Goal: Check status: Check status

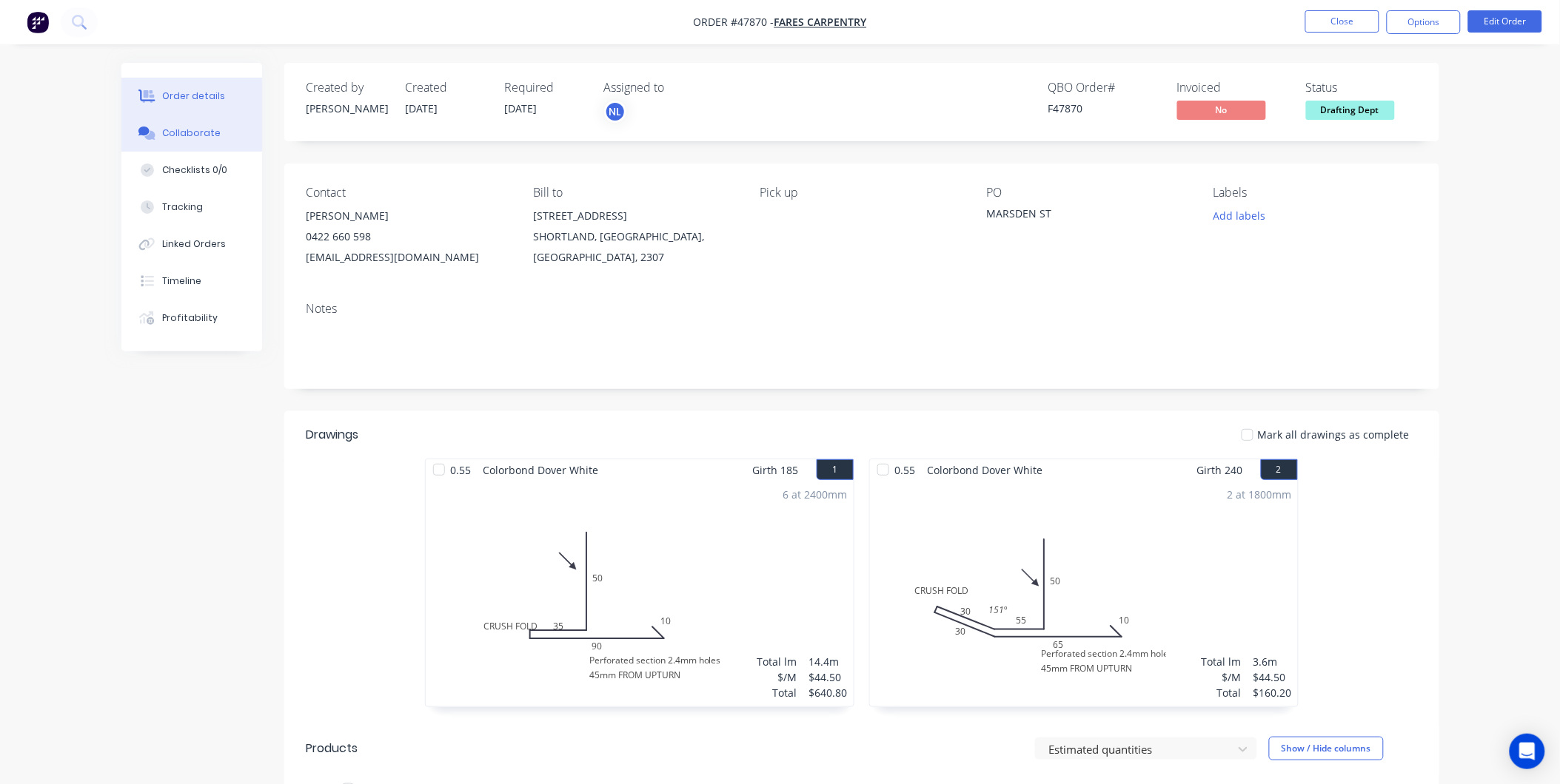
click at [187, 139] on button "Collaborate" at bounding box center [191, 133] width 141 height 37
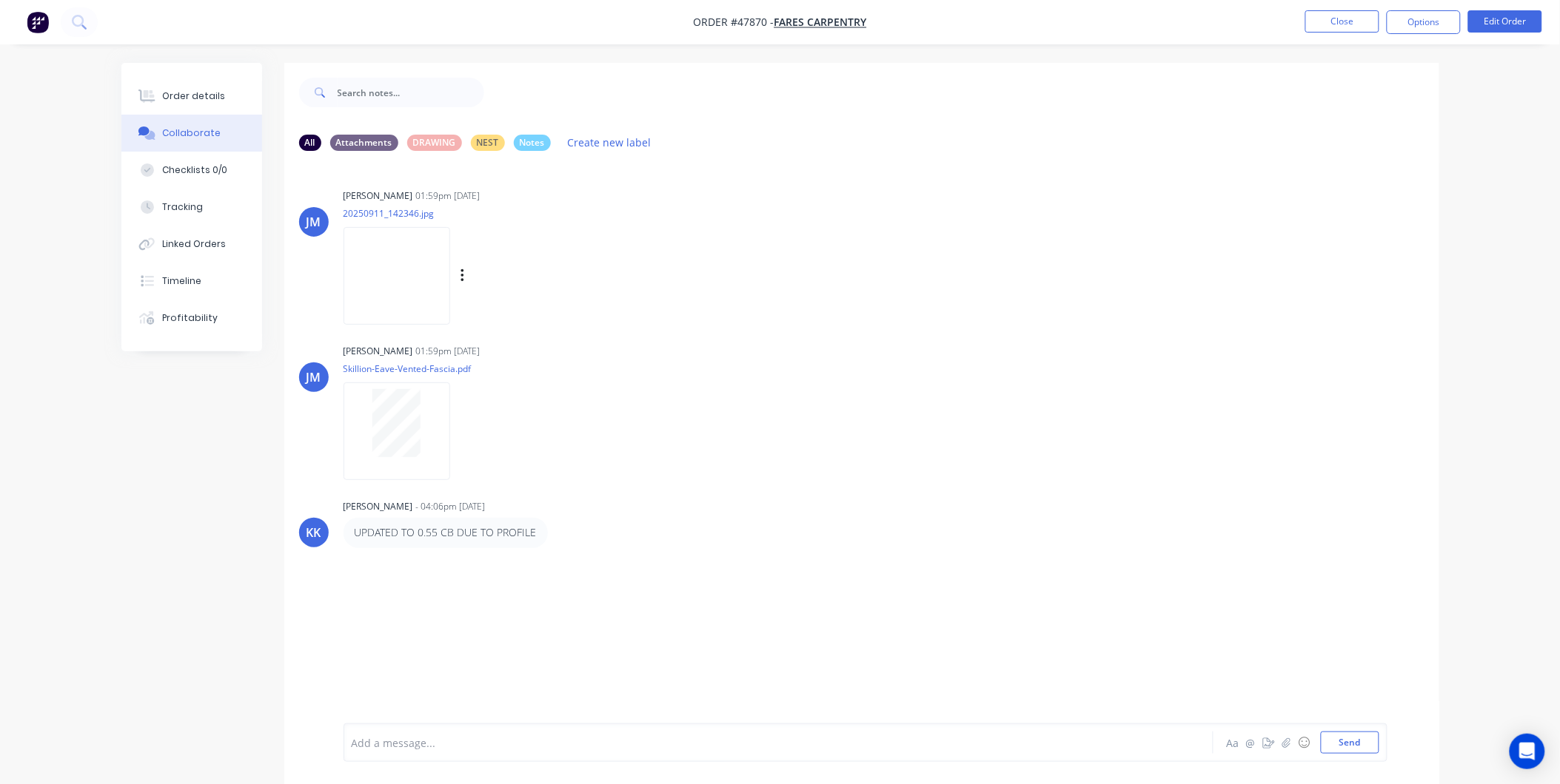
click at [426, 253] on img at bounding box center [396, 275] width 106 height 97
click at [1341, 14] on button "Close" at bounding box center [1341, 21] width 74 height 22
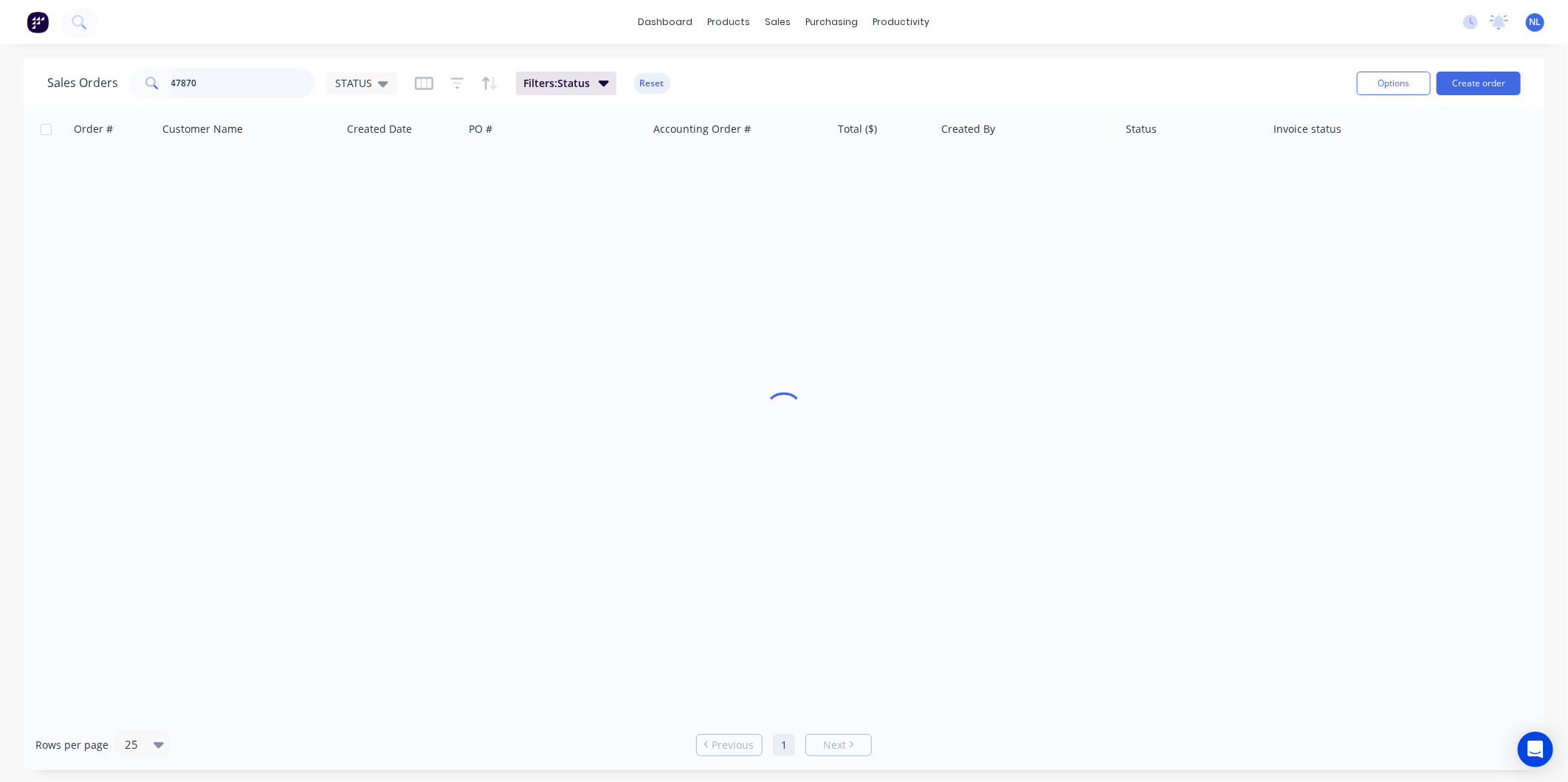
click at [257, 87] on input "47870" at bounding box center [243, 83] width 144 height 30
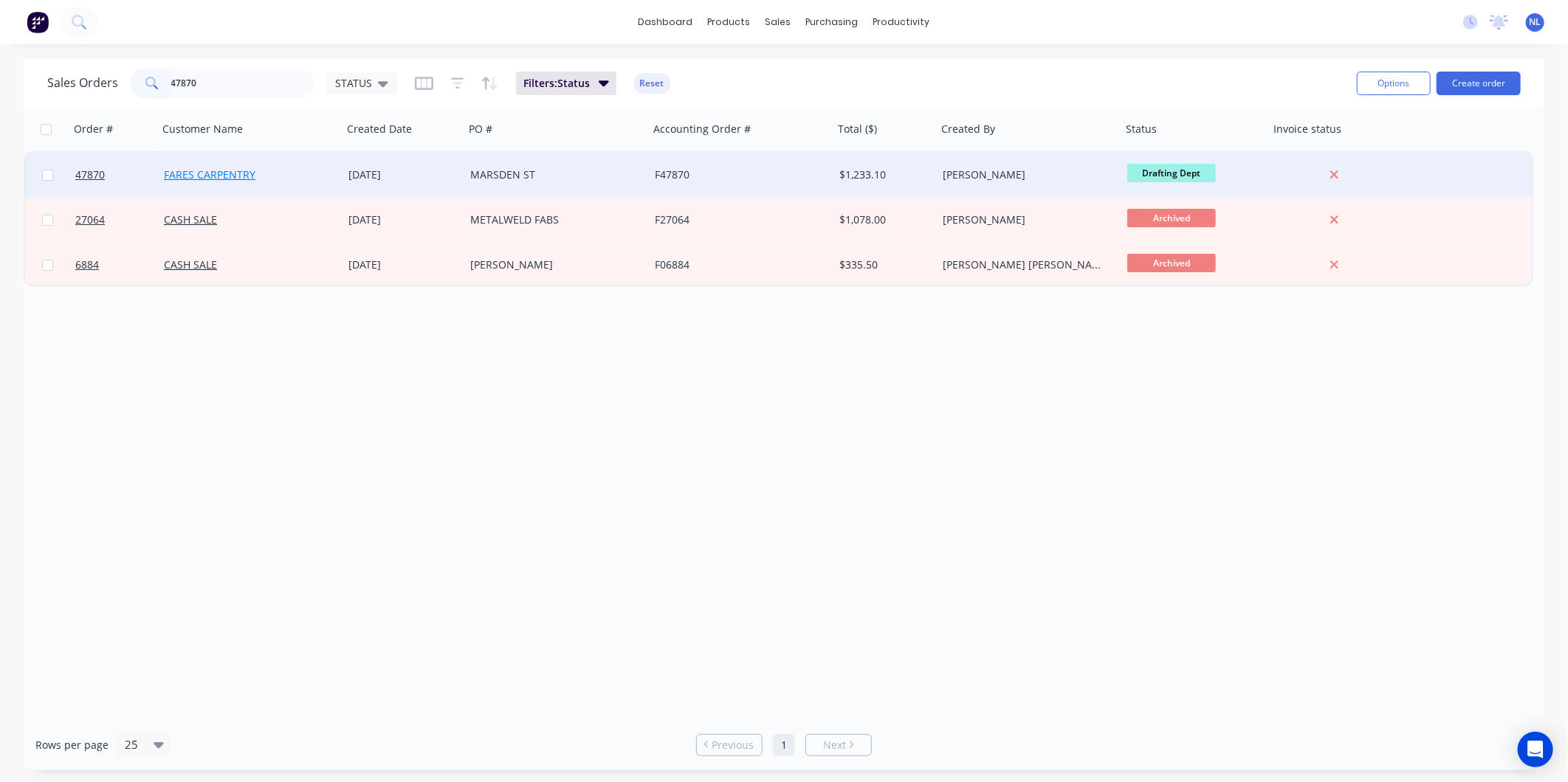
click at [216, 175] on link "FARES CARPENTRY" at bounding box center [210, 175] width 92 height 14
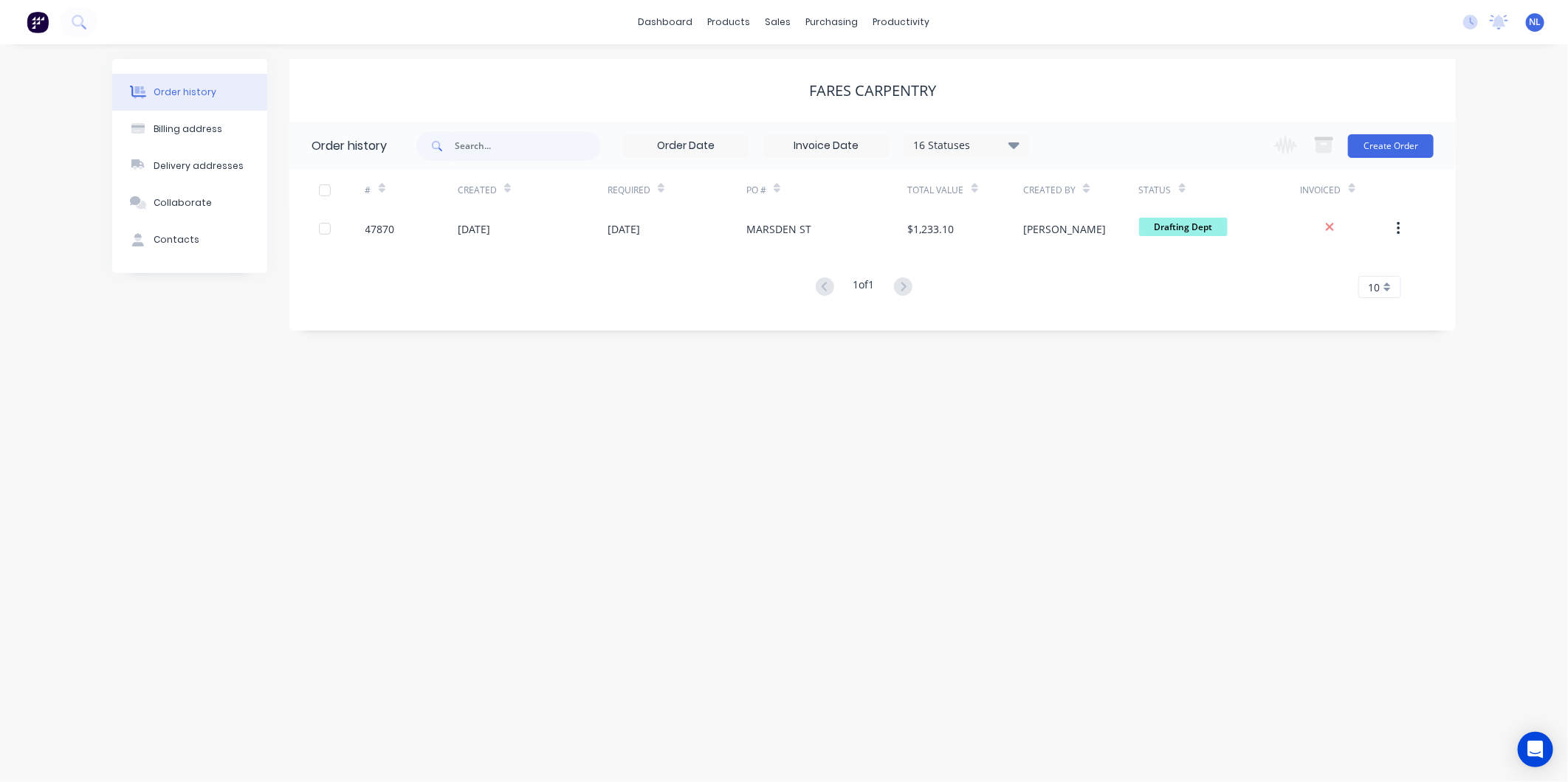
click at [995, 164] on div "16 Statuses Invoice Status Invoiced Not Invoiced Partial Order Status All Archi…" at bounding box center [722, 146] width 612 height 48
click at [1001, 155] on div "16 Statuses Invoice Status Invoiced Not Invoiced Partial Order Status All Archi…" at bounding box center [966, 145] width 126 height 22
click at [1013, 152] on icon at bounding box center [1014, 144] width 11 height 18
click at [1059, 316] on div "All" at bounding box center [996, 322] width 184 height 30
click at [1088, 315] on label at bounding box center [1088, 315] width 0 height 0
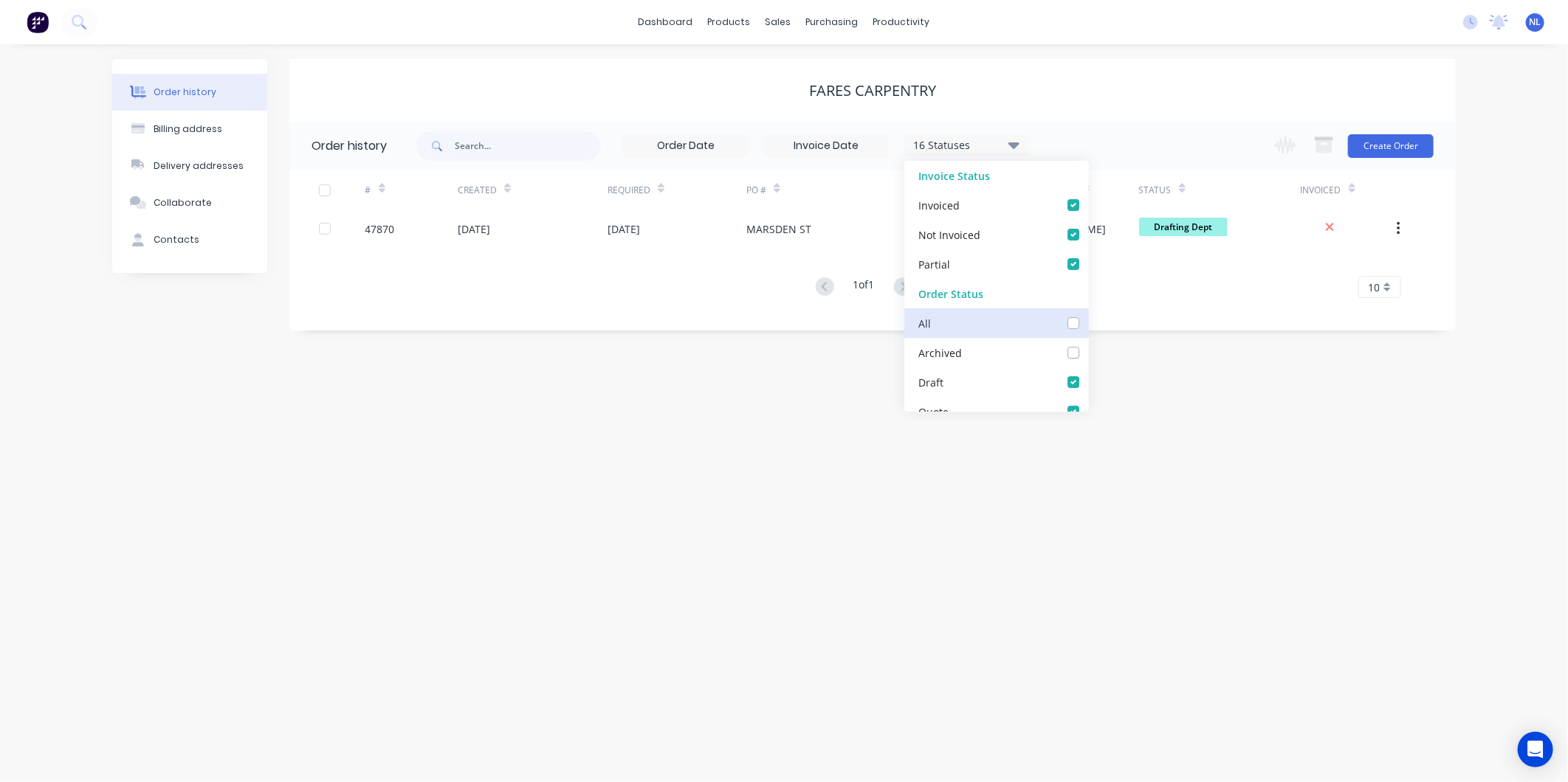
click at [1088, 318] on input "checkbox" at bounding box center [1094, 321] width 11 height 14
checkbox input "true"
click at [1166, 361] on div "Order history Billing address Delivery addresses Collaborate Contacts FARES CAR…" at bounding box center [784, 413] width 1568 height 738
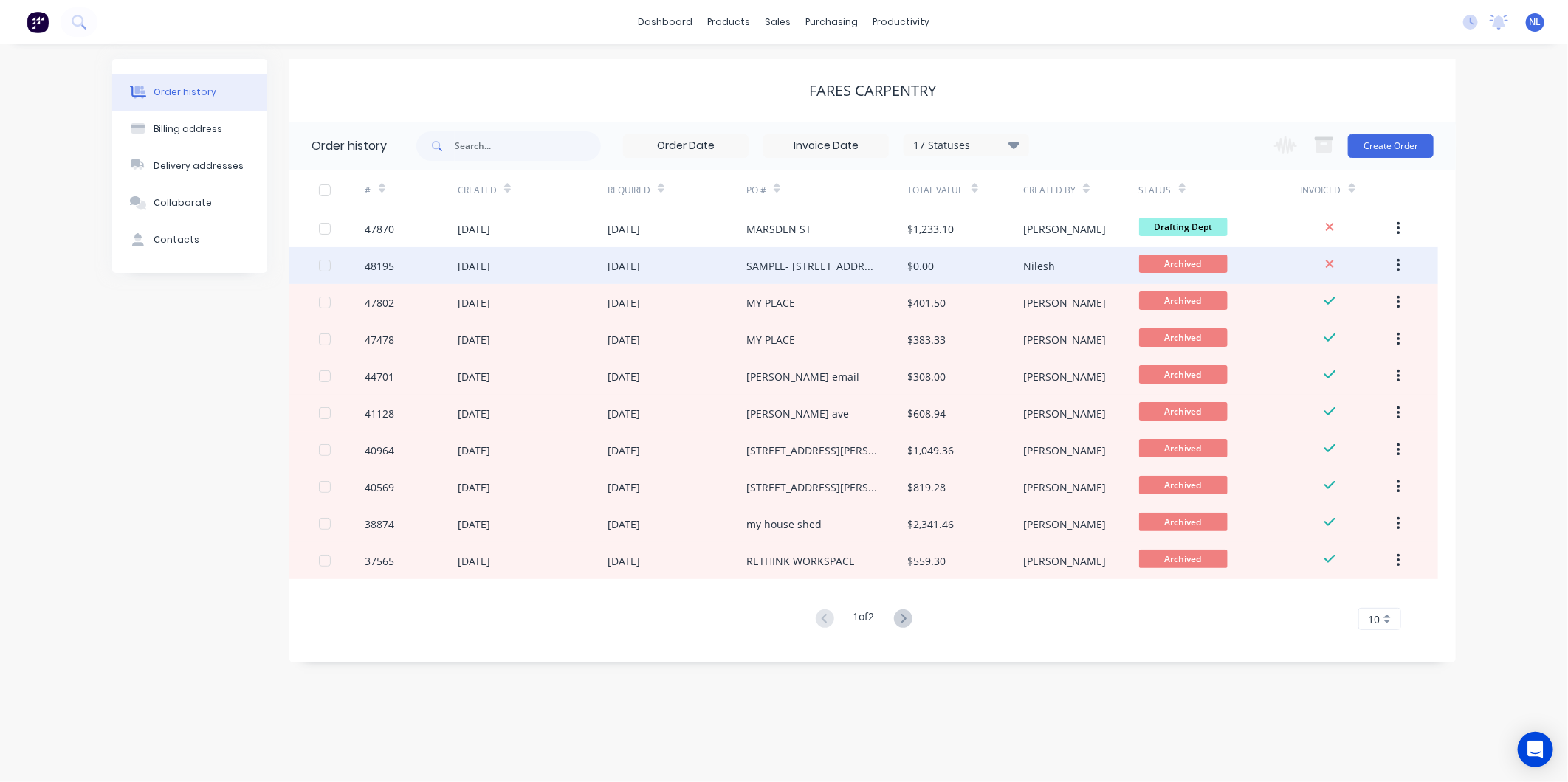
click at [696, 262] on div "[DATE]" at bounding box center [676, 265] width 138 height 37
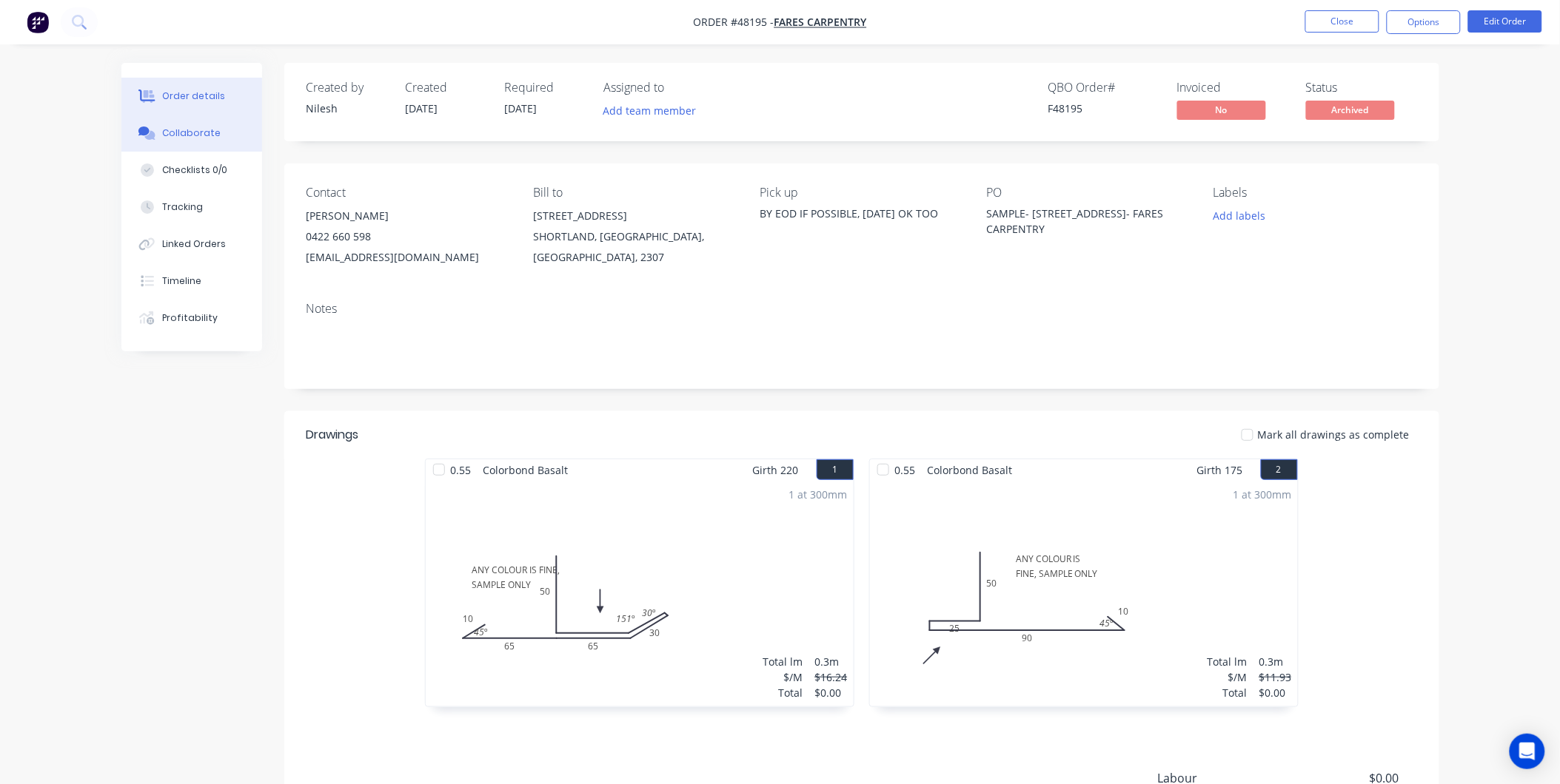
click at [188, 135] on div "Collaborate" at bounding box center [190, 133] width 58 height 13
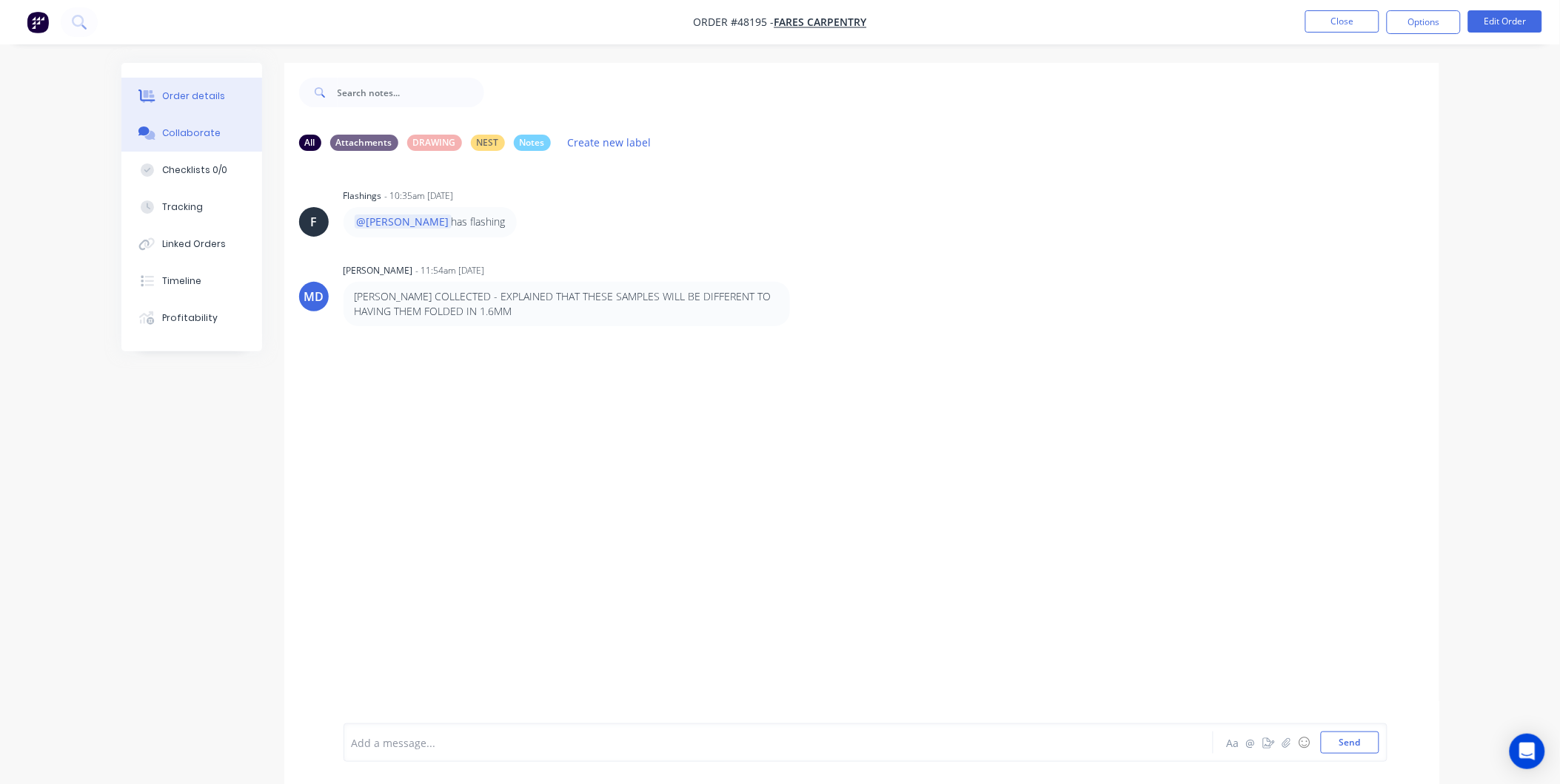
click at [203, 102] on div "Order details" at bounding box center [193, 97] width 63 height 13
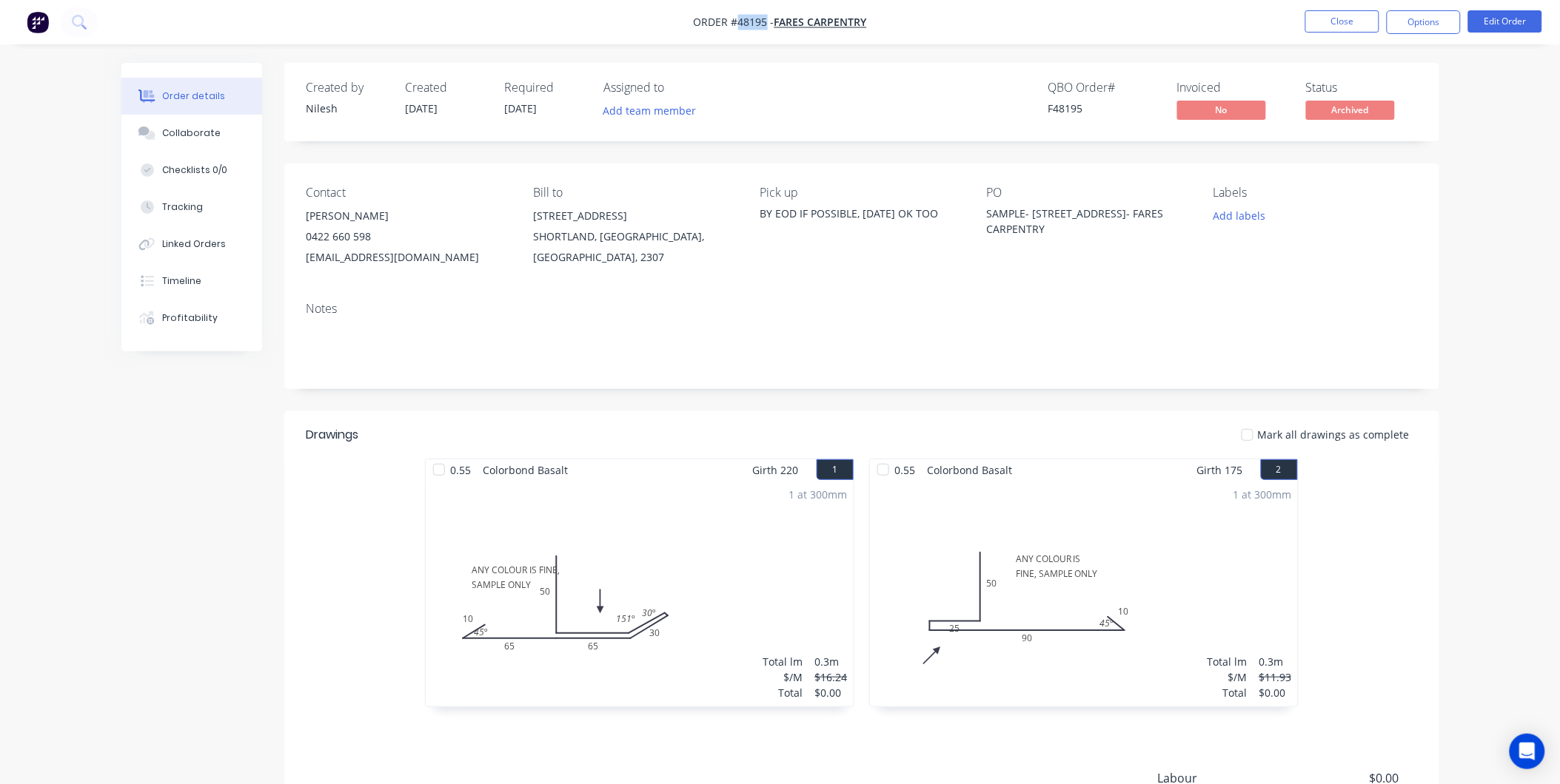
drag, startPoint x: 764, startPoint y: 18, endPoint x: 736, endPoint y: 19, distance: 28.0
click at [736, 19] on span "Order #48195 -" at bounding box center [734, 22] width 80 height 14
copy span "48195"
click at [1098, 54] on div "Order details Collaborate Checklists 0/0 Tracking Linked Orders Timeline Profit…" at bounding box center [780, 476] width 1560 height 953
drag, startPoint x: 1207, startPoint y: 468, endPoint x: 1237, endPoint y: 470, distance: 30.1
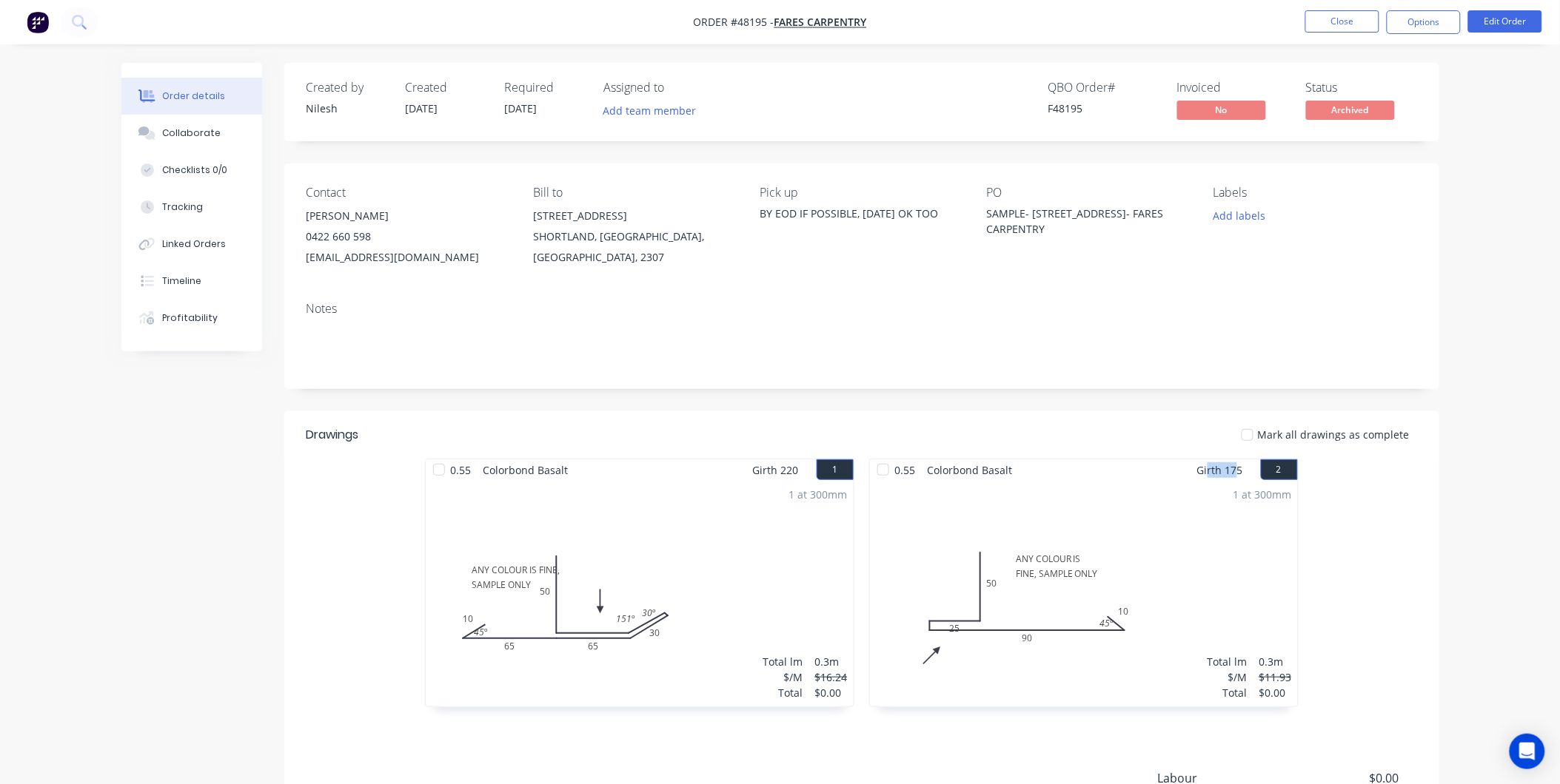
click at [1237, 470] on span "Girth 175" at bounding box center [1219, 470] width 46 height 21
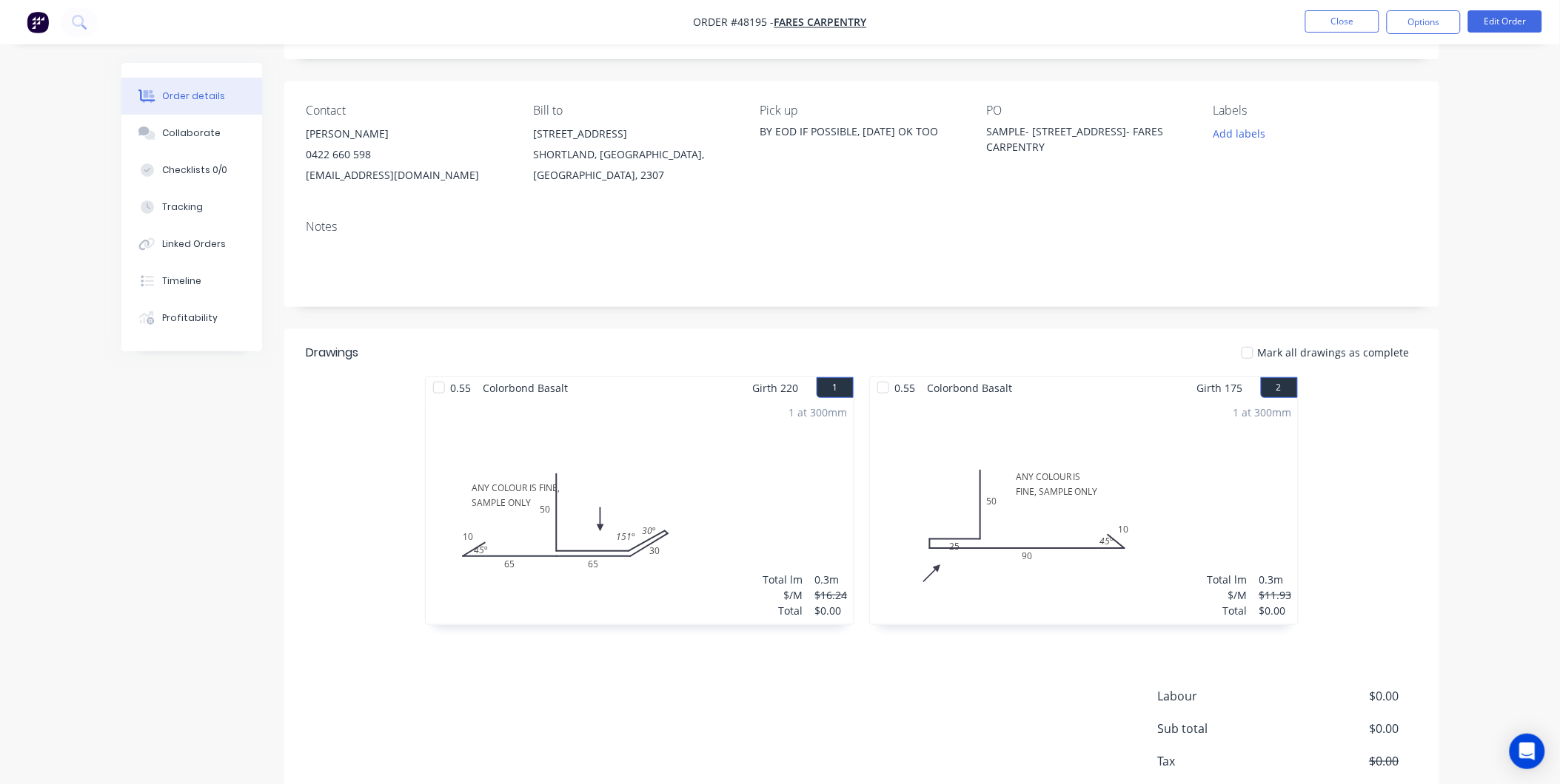
click at [1246, 391] on div "Girth 175 2" at bounding box center [1246, 388] width 100 height 21
drag, startPoint x: 1246, startPoint y: 391, endPoint x: 1193, endPoint y: 389, distance: 53.0
click at [1193, 389] on div "0.55 Colorbond Basalt Girth 175 2" at bounding box center [1083, 388] width 428 height 21
drag, startPoint x: 804, startPoint y: 388, endPoint x: 778, endPoint y: 395, distance: 26.9
click at [778, 395] on div "Girth 220 1" at bounding box center [802, 388] width 100 height 21
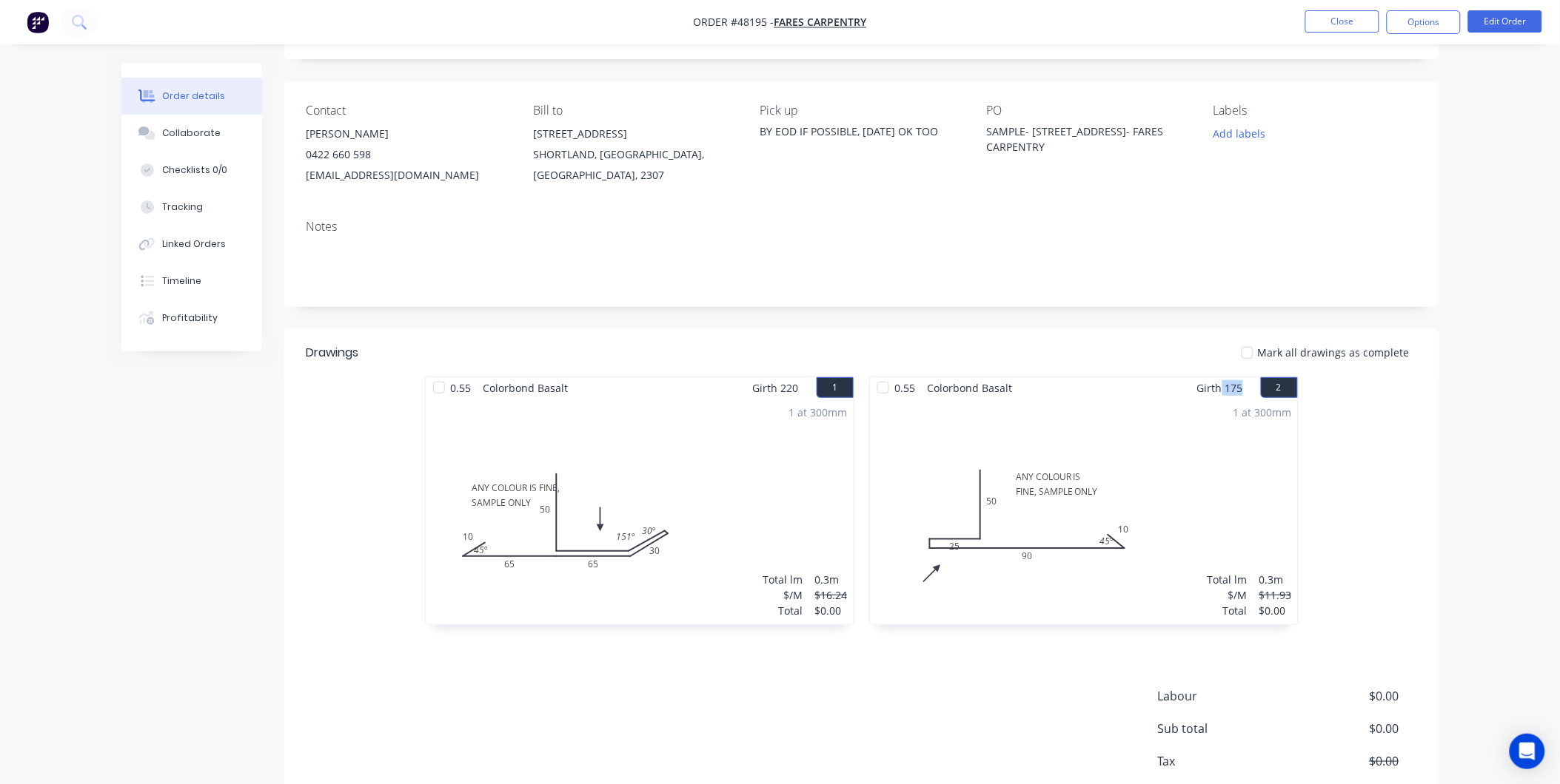
drag, startPoint x: 1244, startPoint y: 385, endPoint x: 1223, endPoint y: 394, distance: 22.8
click at [1223, 394] on div "Girth 175 2" at bounding box center [1246, 388] width 100 height 21
drag, startPoint x: 1223, startPoint y: 394, endPoint x: 1188, endPoint y: 402, distance: 35.9
click at [1188, 402] on div "1 at 300mm Total lm $/M Total 0.3m $11.93 $0.00" at bounding box center [1083, 512] width 428 height 226
click at [202, 135] on div "Collaborate" at bounding box center [190, 133] width 58 height 13
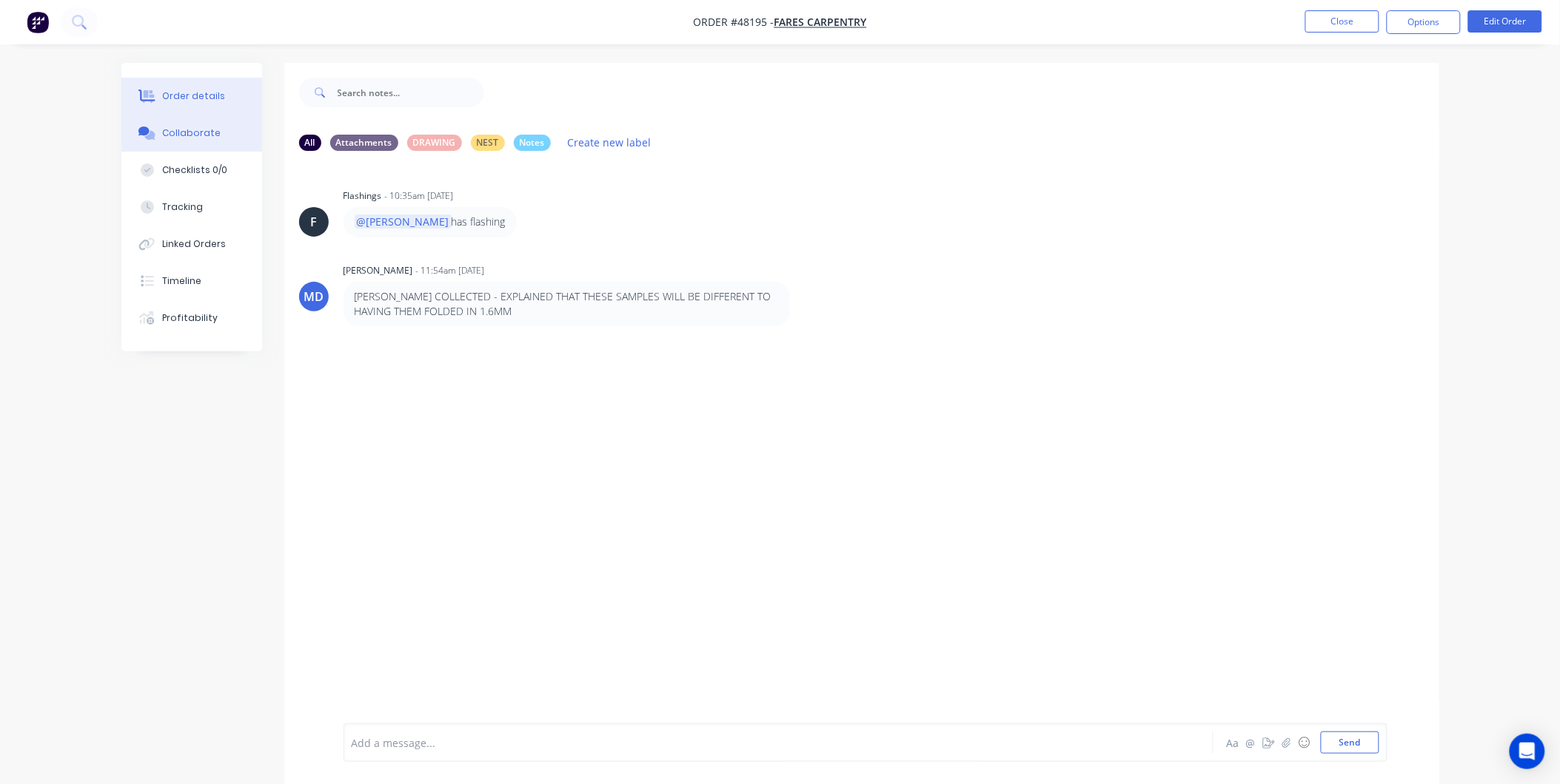
click at [200, 98] on div "Order details" at bounding box center [193, 97] width 63 height 13
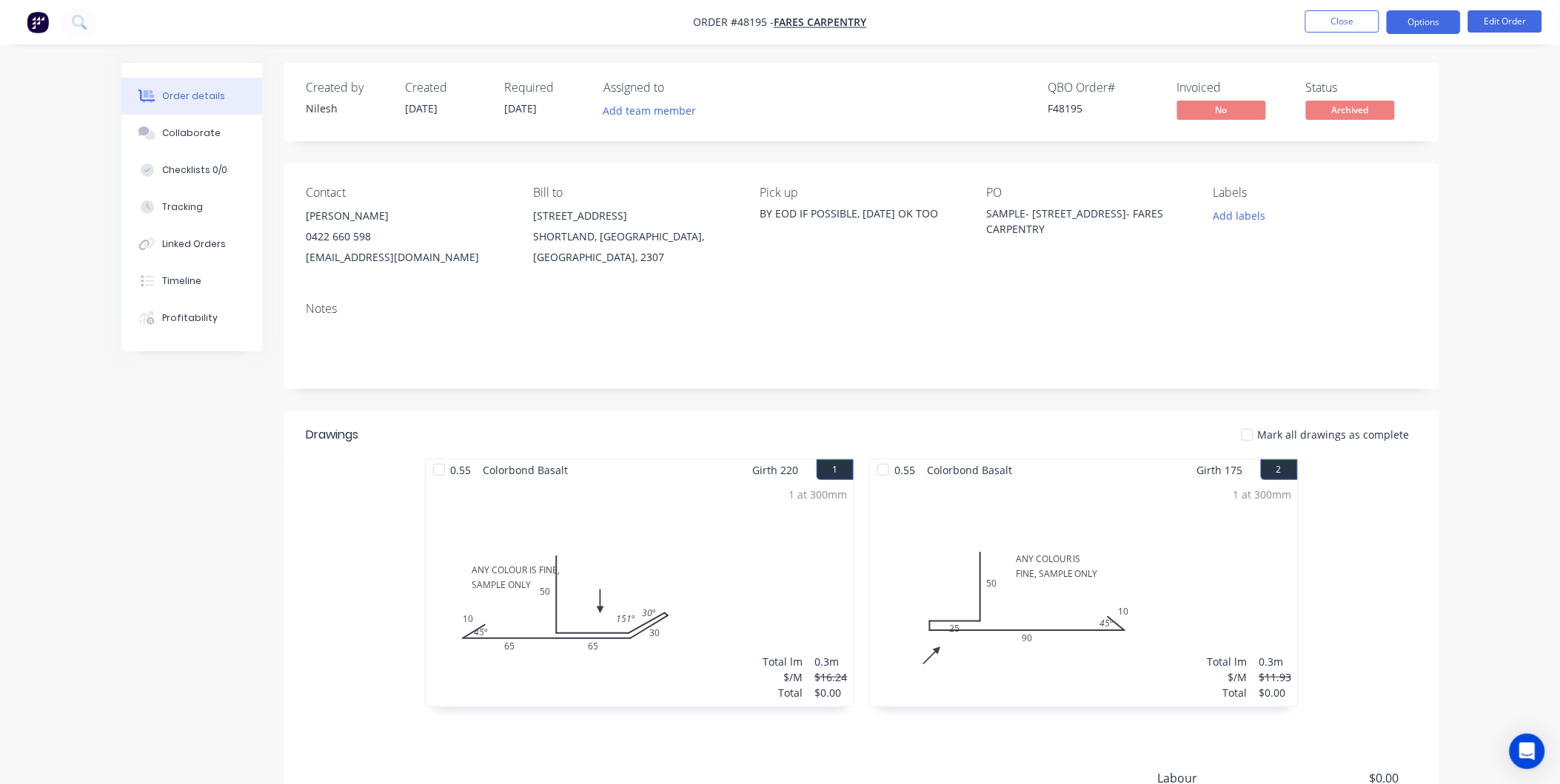
click at [1411, 18] on button "Options" at bounding box center [1423, 22] width 74 height 24
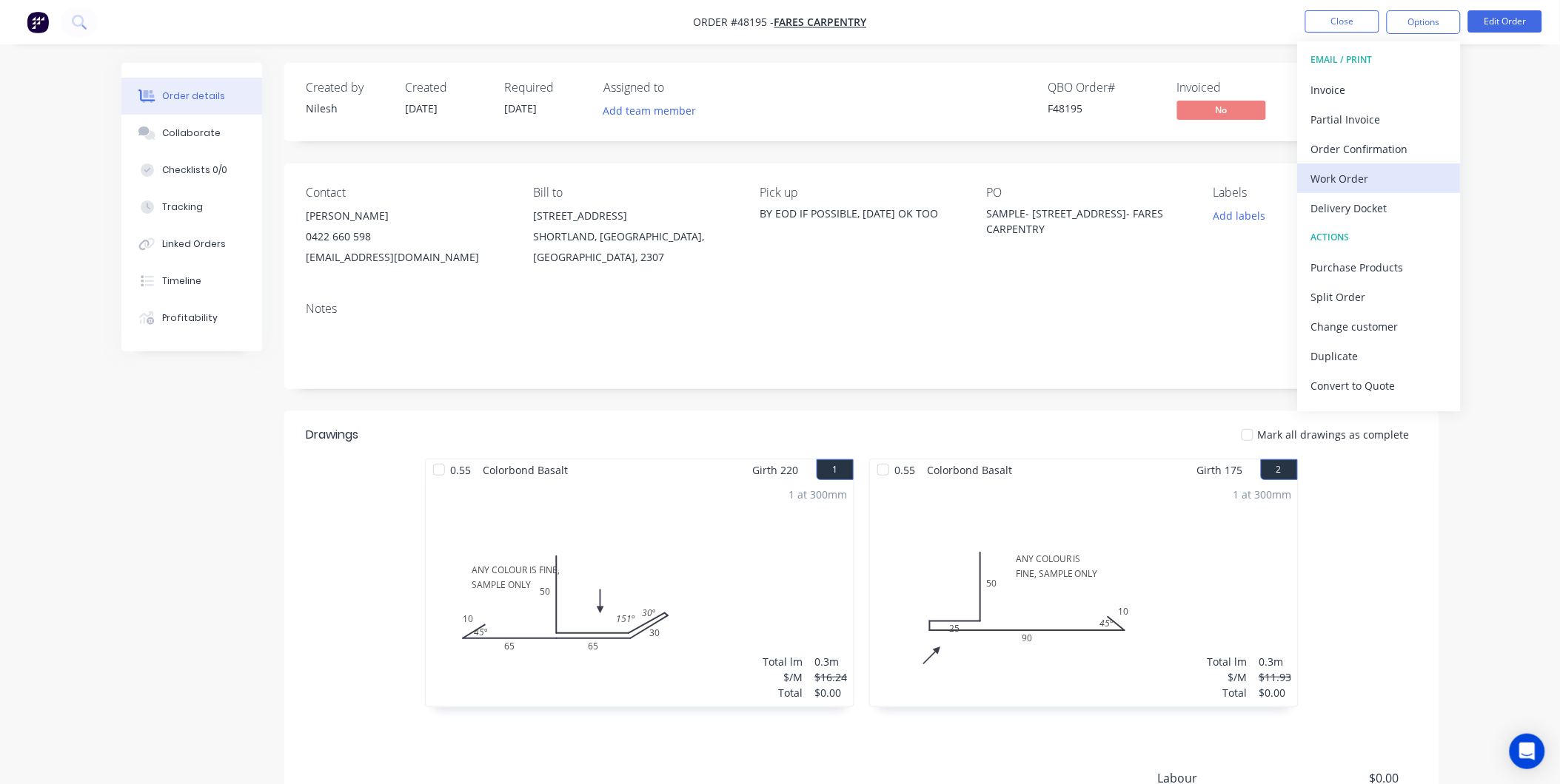
click at [1359, 181] on div "Work Order" at bounding box center [1379, 179] width 136 height 21
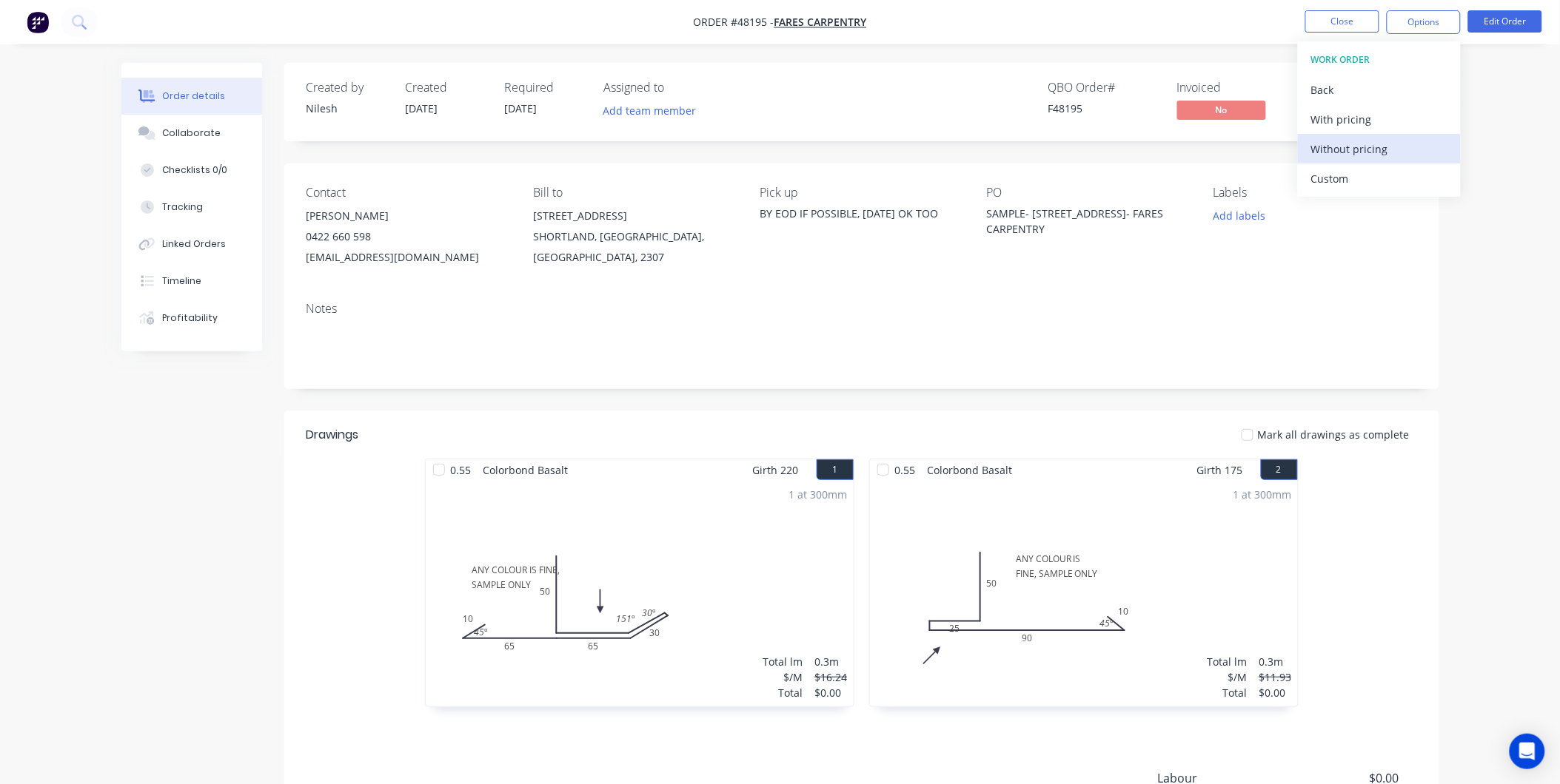
click at [1351, 148] on div "Without pricing" at bounding box center [1379, 149] width 136 height 21
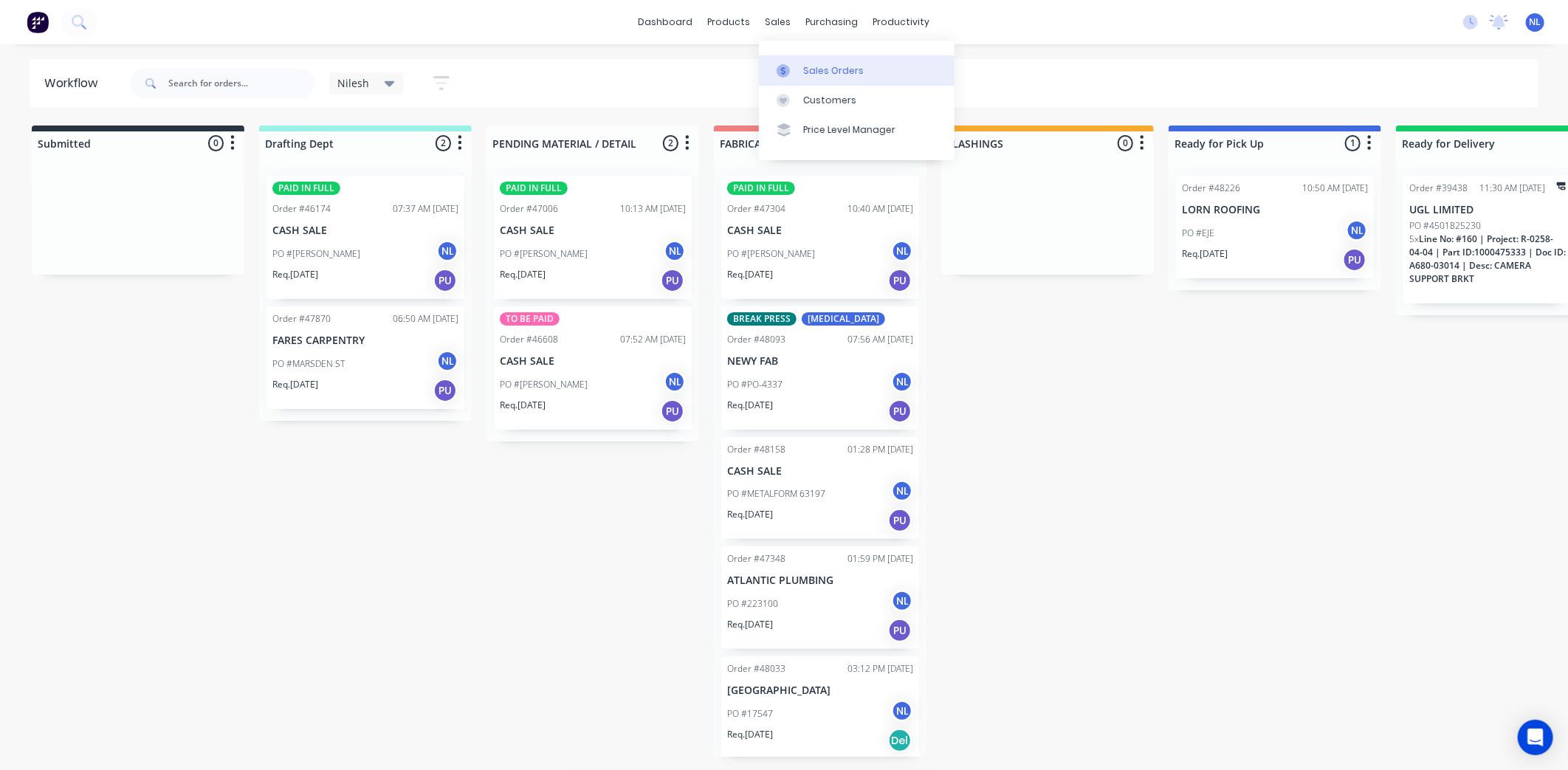
click at [791, 65] on div at bounding box center [787, 71] width 22 height 13
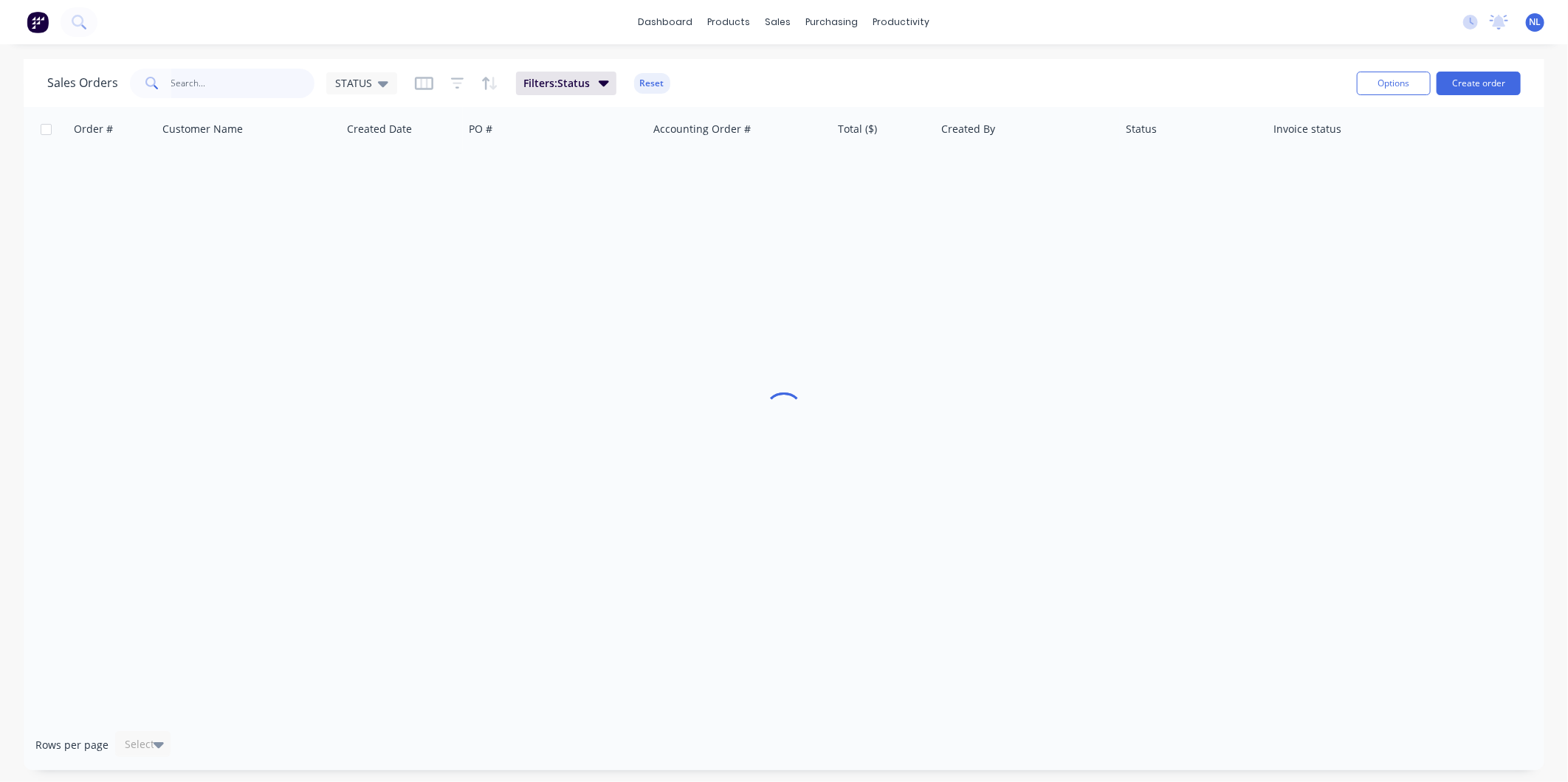
click at [178, 82] on input "text" at bounding box center [243, 83] width 144 height 30
type input "47870"
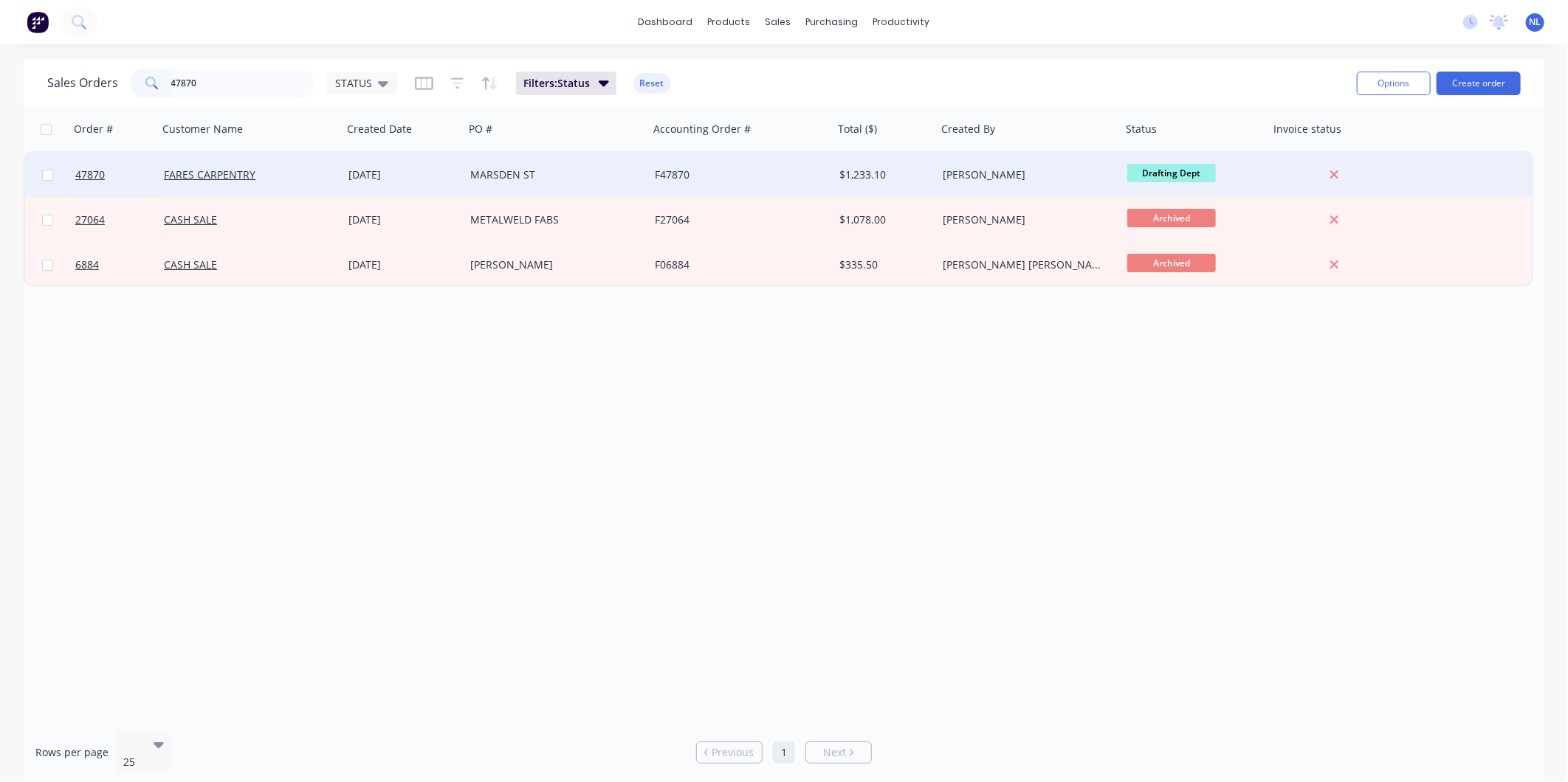
click at [504, 178] on div "MARSDEN ST" at bounding box center [552, 175] width 164 height 14
